Goal: Information Seeking & Learning: Learn about a topic

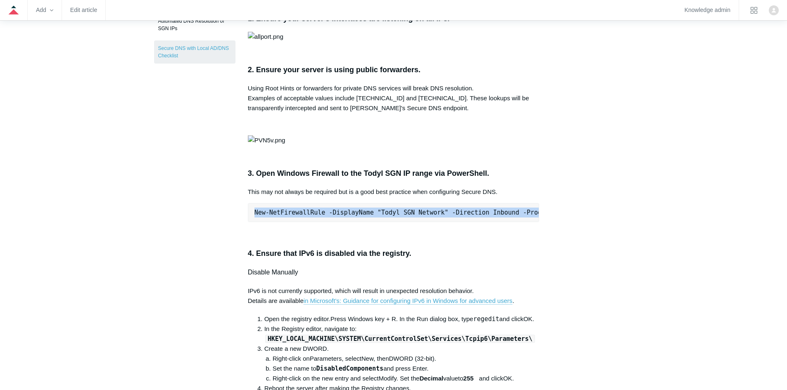
scroll to position [41, 0]
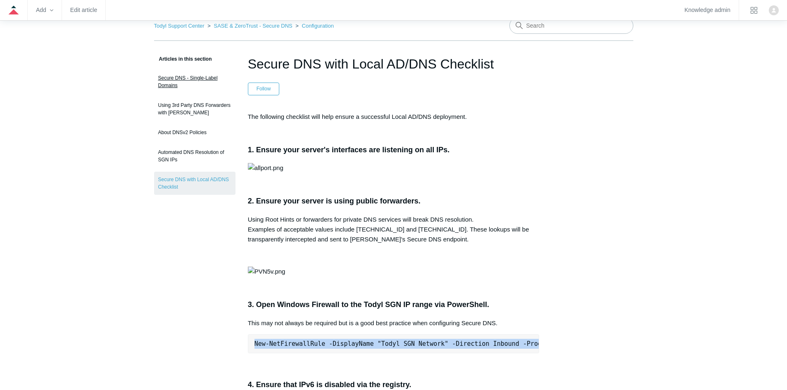
drag, startPoint x: 240, startPoint y: 80, endPoint x: 246, endPoint y: 73, distance: 8.8
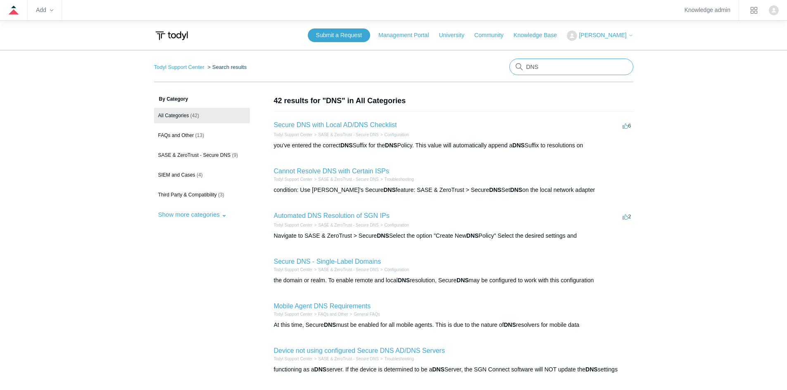
drag, startPoint x: 566, startPoint y: 70, endPoint x: 502, endPoint y: 75, distance: 64.6
click at [502, 75] on nav "Todyl Support Center Search results DNS" at bounding box center [393, 71] width 479 height 24
type input "Identity"
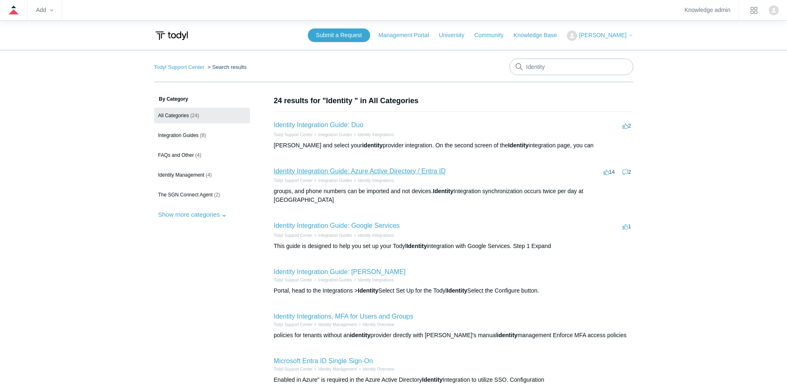
click at [435, 171] on link "Identity Integration Guide: Azure Active Directory / Entra ID" at bounding box center [360, 171] width 172 height 7
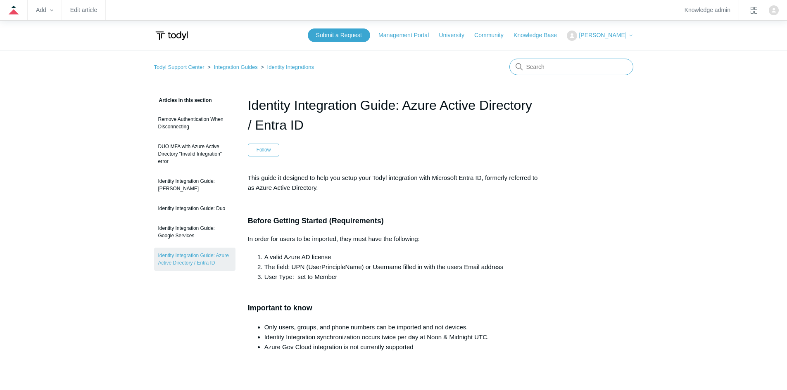
click at [589, 68] on input "Search" at bounding box center [571, 67] width 124 height 17
type input "f"
type input "axcient"
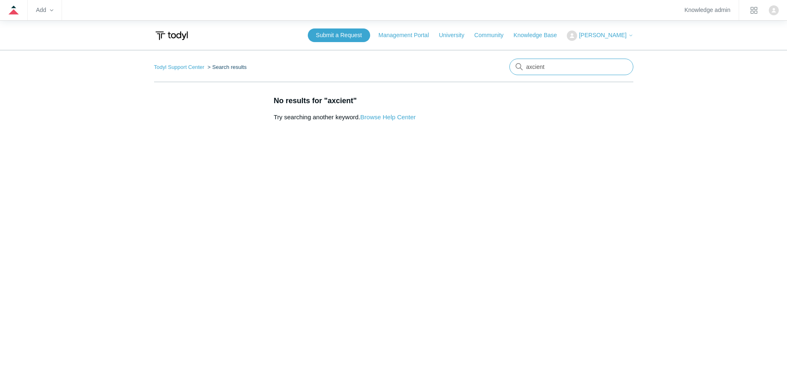
drag, startPoint x: 557, startPoint y: 65, endPoint x: 506, endPoint y: 69, distance: 51.4
click at [506, 69] on nav "Todyl Support Center Search results There are no matching results in this help …" at bounding box center [393, 71] width 479 height 24
type input "a"
click at [554, 63] on input "Search" at bounding box center [571, 67] width 124 height 17
type input "axcient"
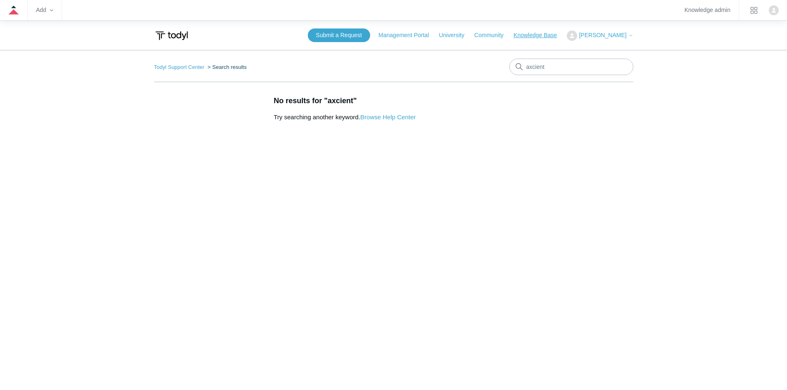
click at [540, 35] on link "Knowledge Base" at bounding box center [539, 35] width 52 height 9
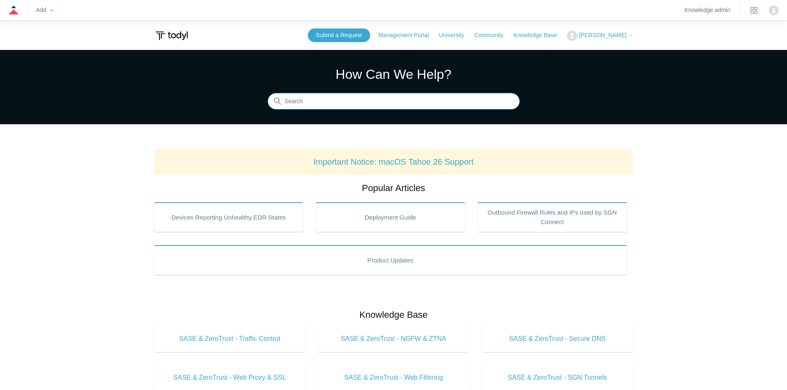
click at [412, 103] on input "Search" at bounding box center [394, 101] width 252 height 17
type input "x"
type input "axcient"
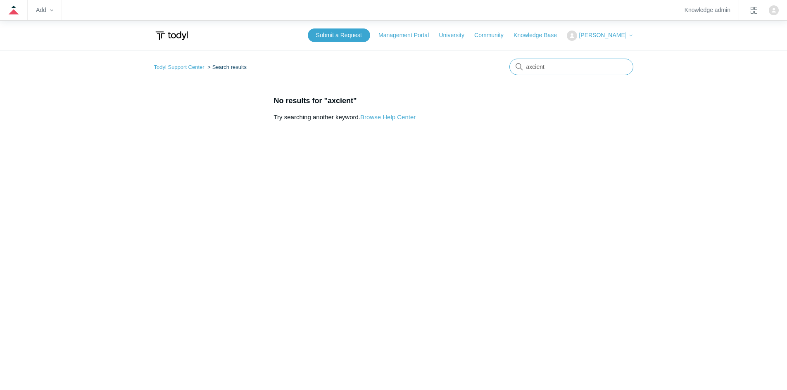
drag, startPoint x: 563, startPoint y: 72, endPoint x: 483, endPoint y: 56, distance: 82.1
click at [481, 54] on main "Todyl Support Center Search results axcient No results for "axcient" Try search…" at bounding box center [393, 225] width 787 height 351
type input "Tunnel setup"
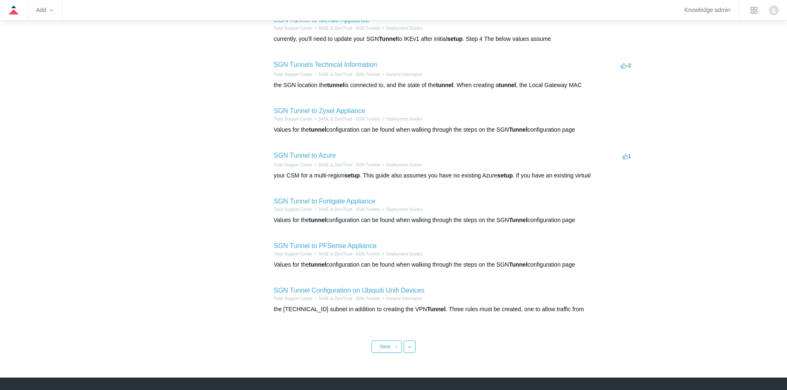
scroll to position [248, 0]
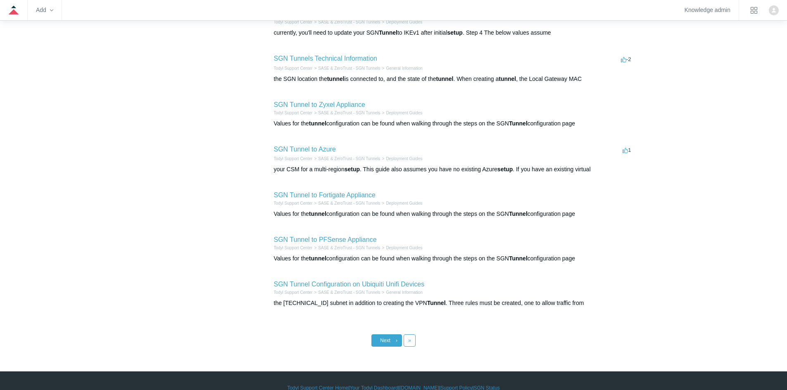
click at [395, 343] on link "Next ›" at bounding box center [386, 340] width 31 height 12
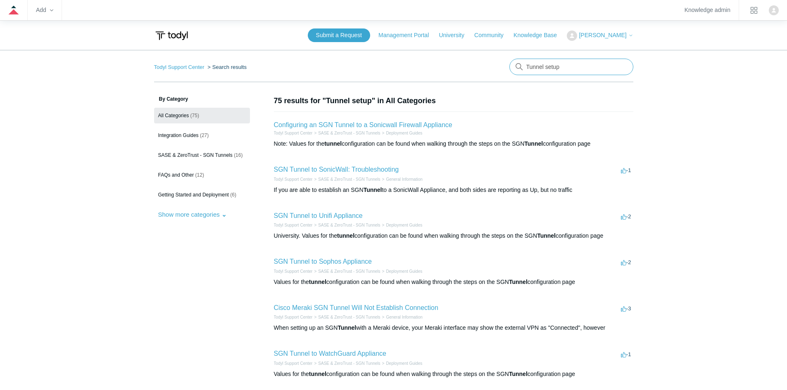
drag, startPoint x: 583, startPoint y: 69, endPoint x: 514, endPoint y: 57, distance: 70.4
click at [514, 57] on main "Todyl Support Center Search results There are no matching results in this help …" at bounding box center [393, 325] width 787 height 550
type input "fortinet"
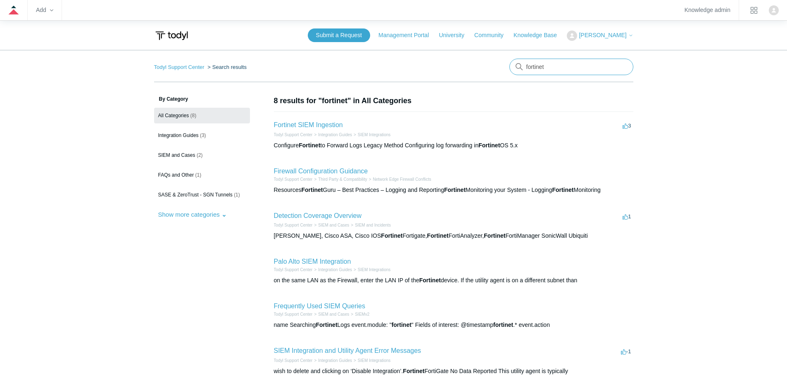
click at [587, 59] on input "fortinet" at bounding box center [571, 67] width 124 height 17
type input "fortinet sgn"
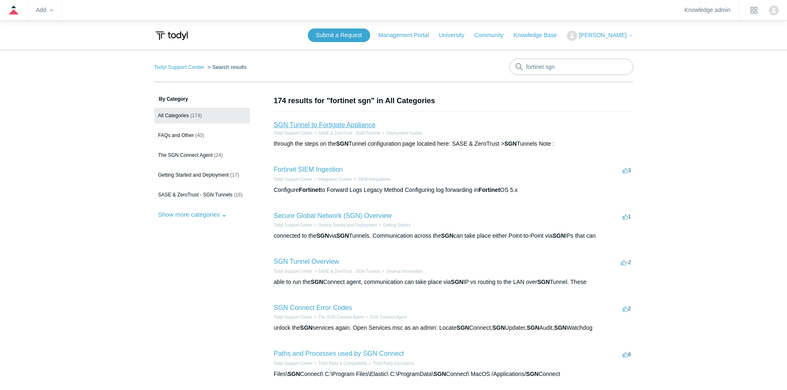
click at [350, 124] on link "SGN Tunnel to Fortigate Appliance" at bounding box center [325, 124] width 102 height 7
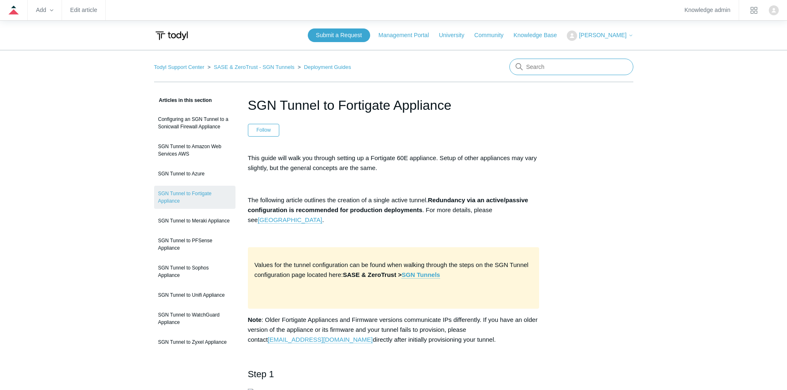
click at [601, 67] on input "Search" at bounding box center [571, 67] width 124 height 17
type input "active passive"
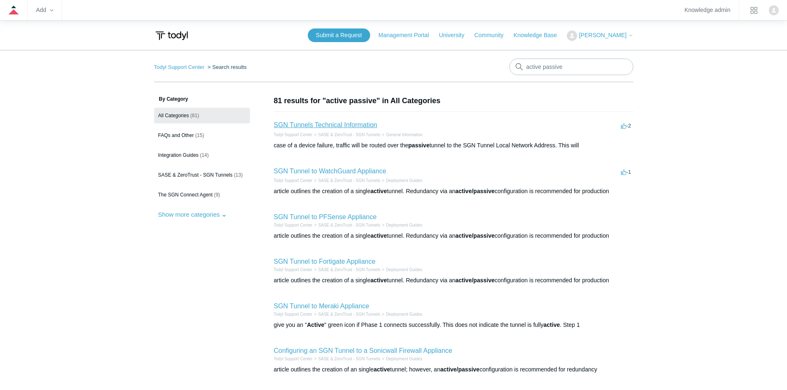
click at [360, 124] on link "SGN Tunnels Technical Information" at bounding box center [326, 124] width 104 height 7
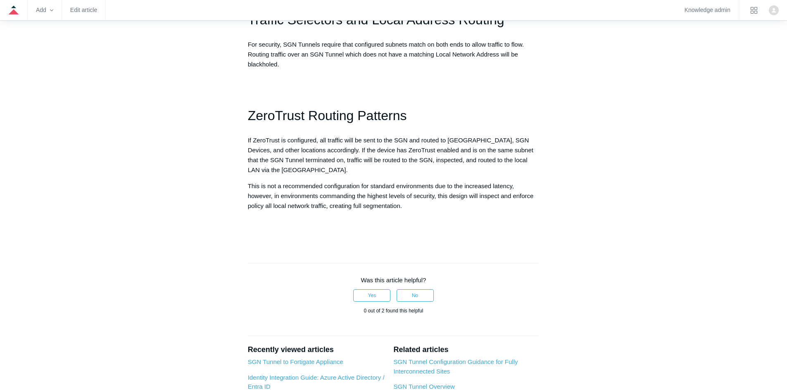
scroll to position [537, 0]
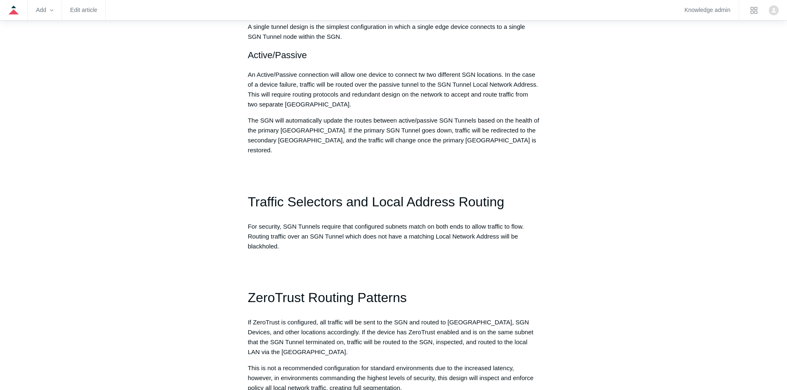
drag, startPoint x: 359, startPoint y: 237, endPoint x: 367, endPoint y: 201, distance: 37.4
